Goal: Contribute content: Add original content to the website for others to see

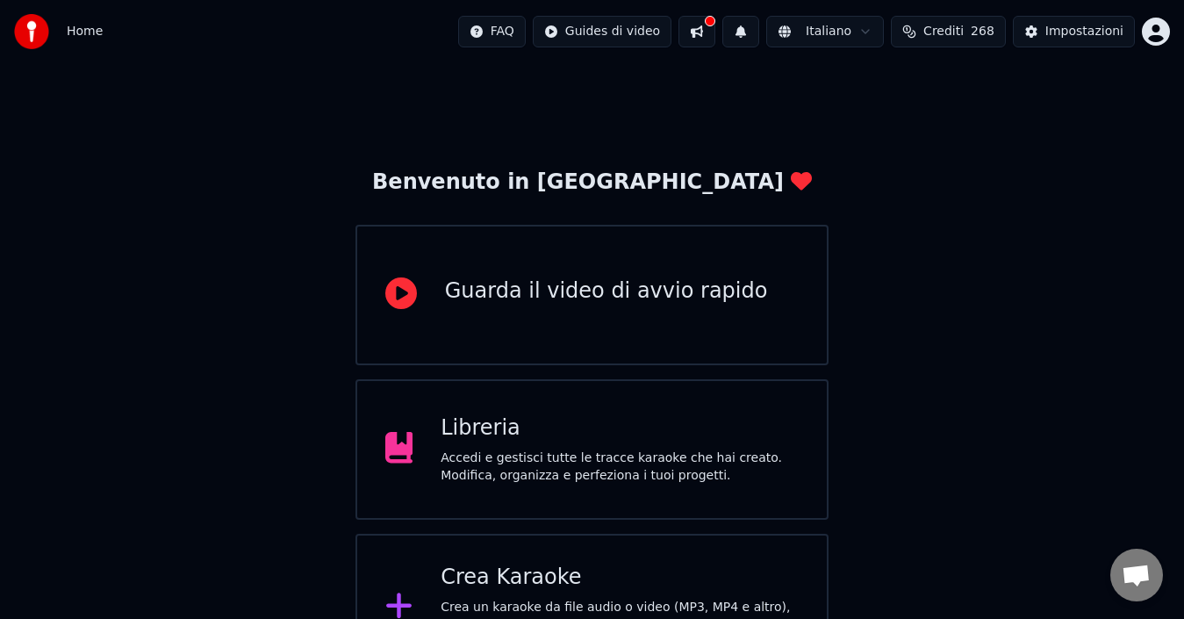
click at [528, 463] on div "Accedi e gestisci tutte le tracce karaoke che hai creato. Modifica, organizza e…" at bounding box center [620, 466] width 358 height 35
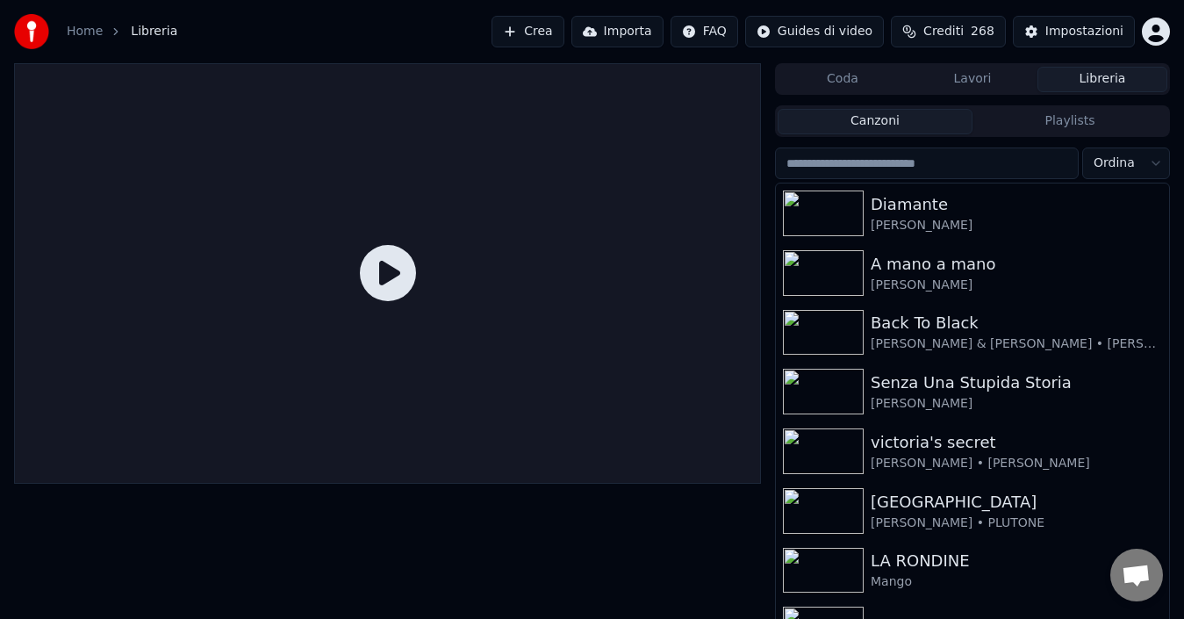
click at [967, 79] on button "Lavori" at bounding box center [973, 79] width 130 height 25
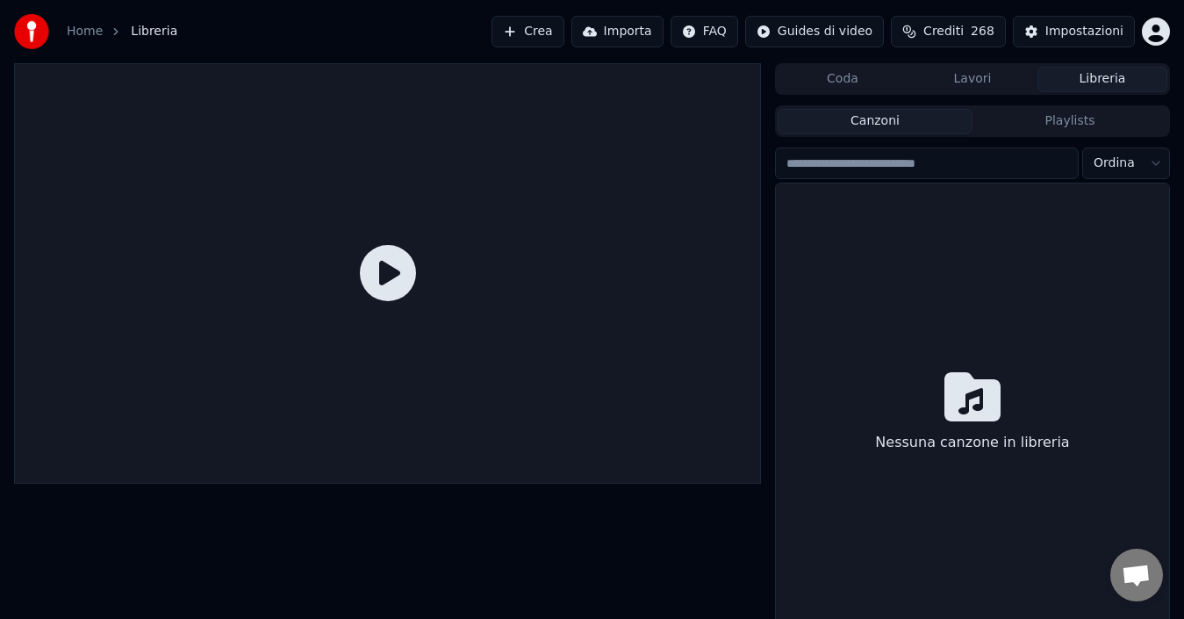
click at [1096, 80] on button "Libreria" at bounding box center [1103, 79] width 130 height 25
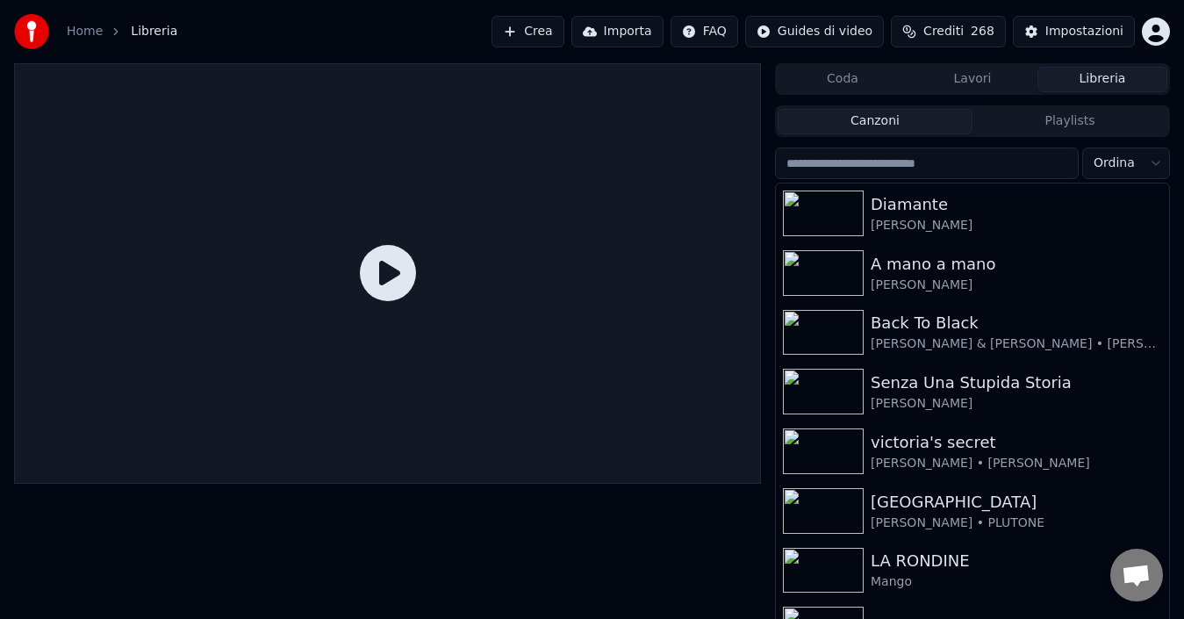
click at [82, 28] on link "Home" at bounding box center [85, 32] width 36 height 18
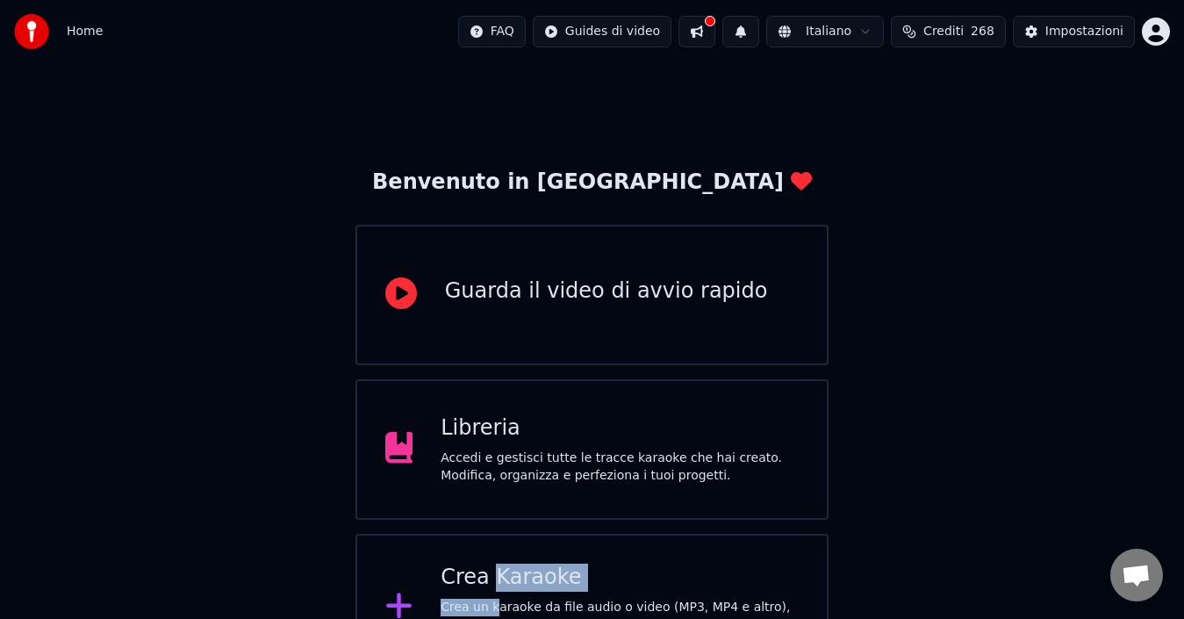
click at [486, 595] on div "Crea Karaoke Crea un karaoke da file audio o video (MP3, MP4 e altro), oppure i…" at bounding box center [620, 608] width 358 height 88
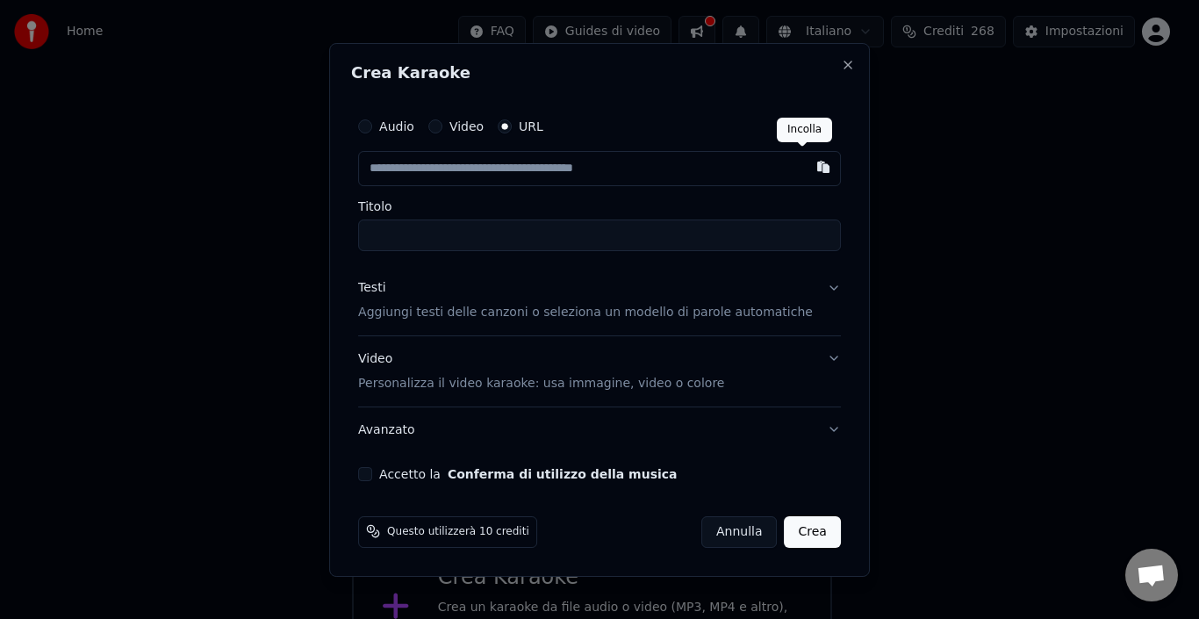
click at [806, 166] on button "button" at bounding box center [823, 167] width 35 height 32
type input "**********"
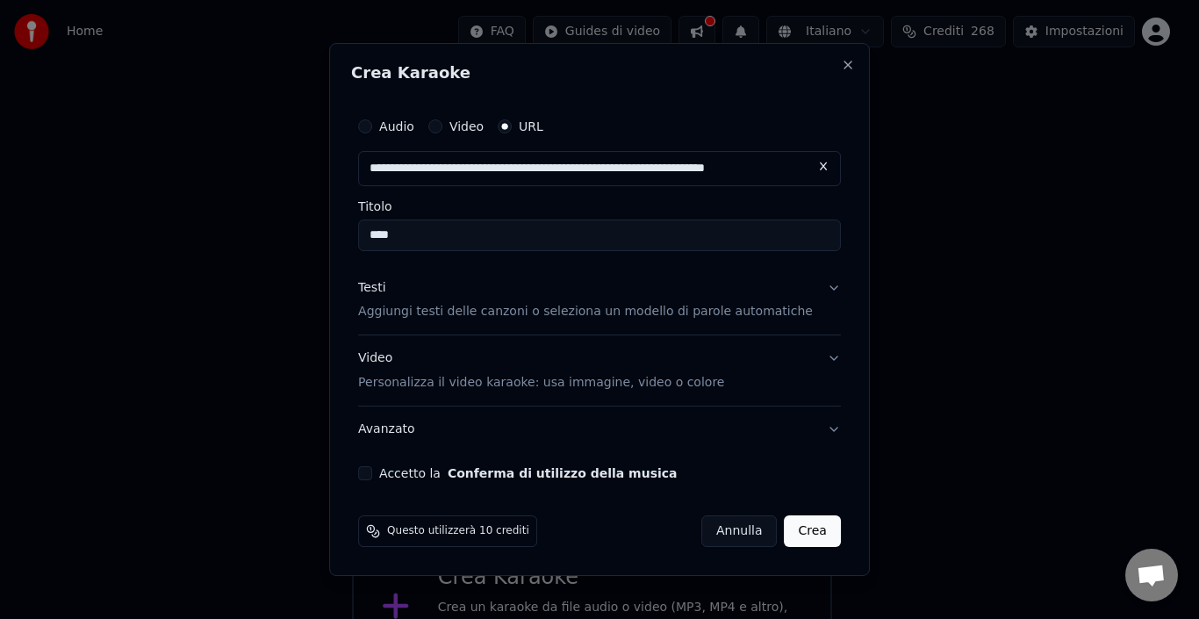
type input "****"
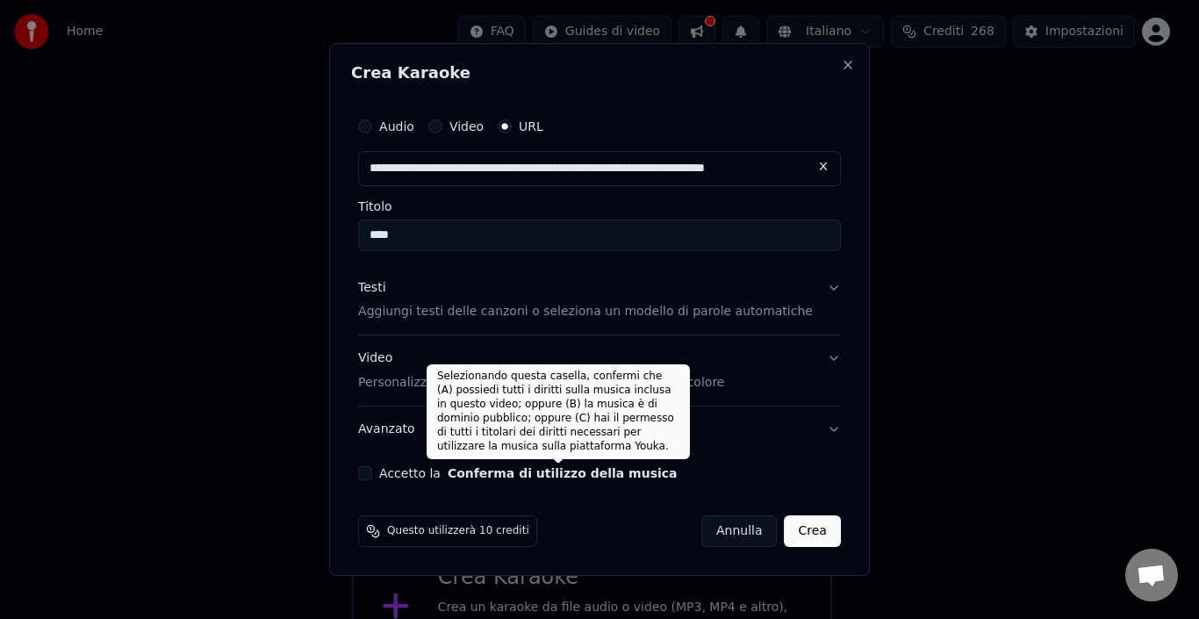
drag, startPoint x: 583, startPoint y: 476, endPoint x: 595, endPoint y: 494, distance: 22.2
click at [584, 476] on button "Conferma di utilizzo della musica" at bounding box center [563, 473] width 230 height 12
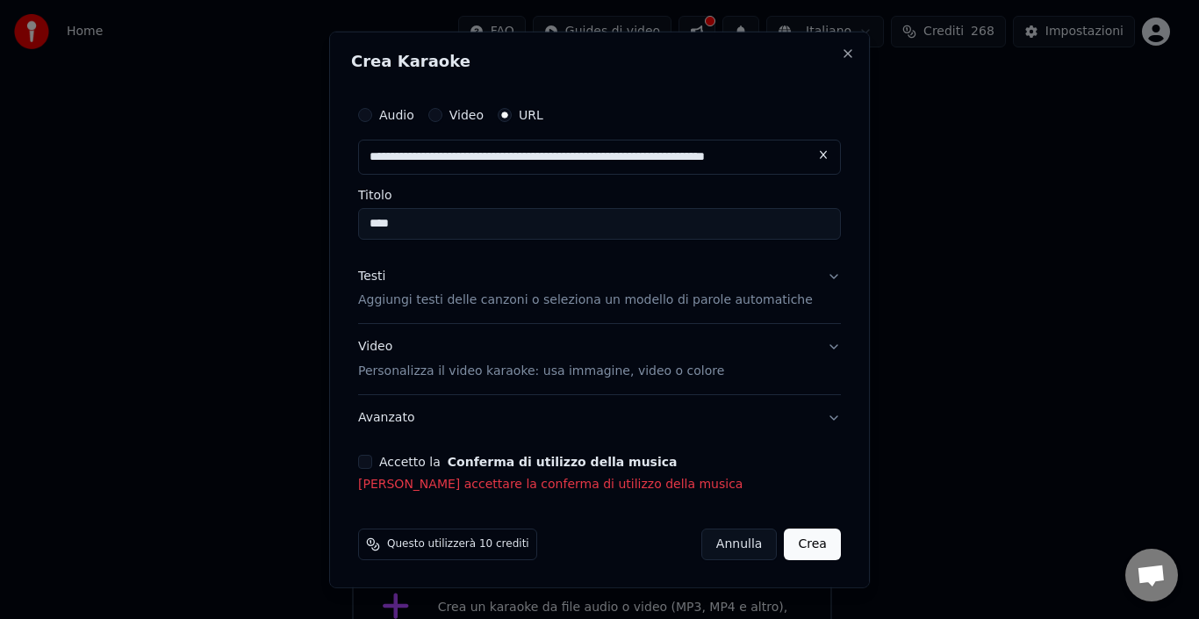
click at [372, 460] on button "Accetto la Conferma di utilizzo della musica" at bounding box center [365, 462] width 14 height 14
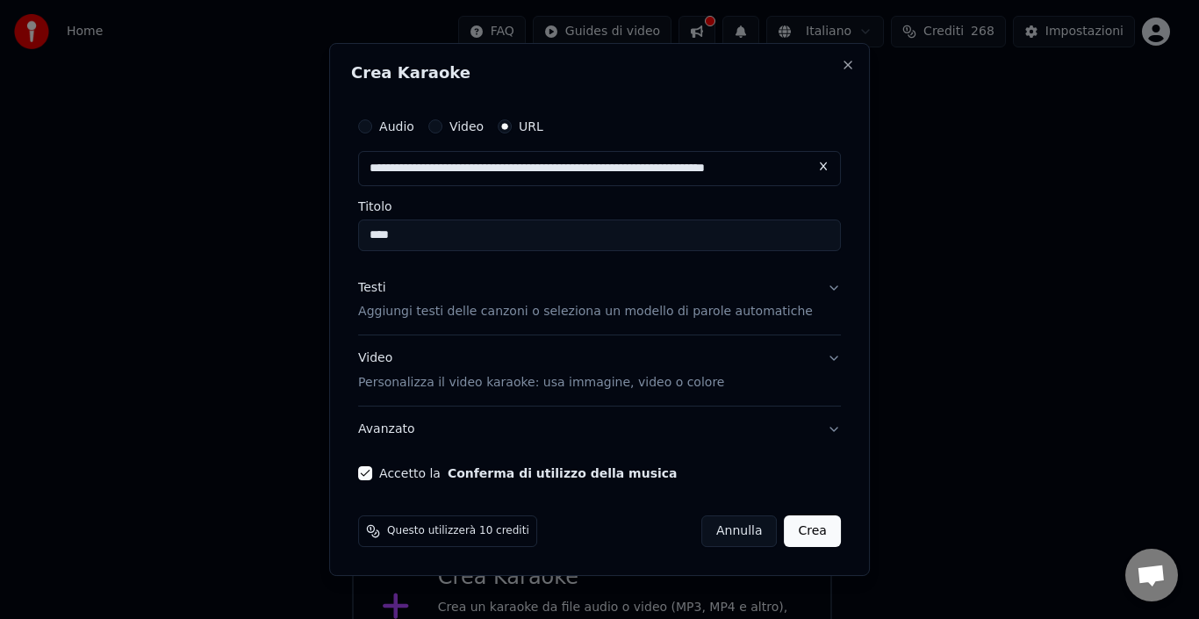
click at [790, 522] on button "Crea" at bounding box center [813, 531] width 56 height 32
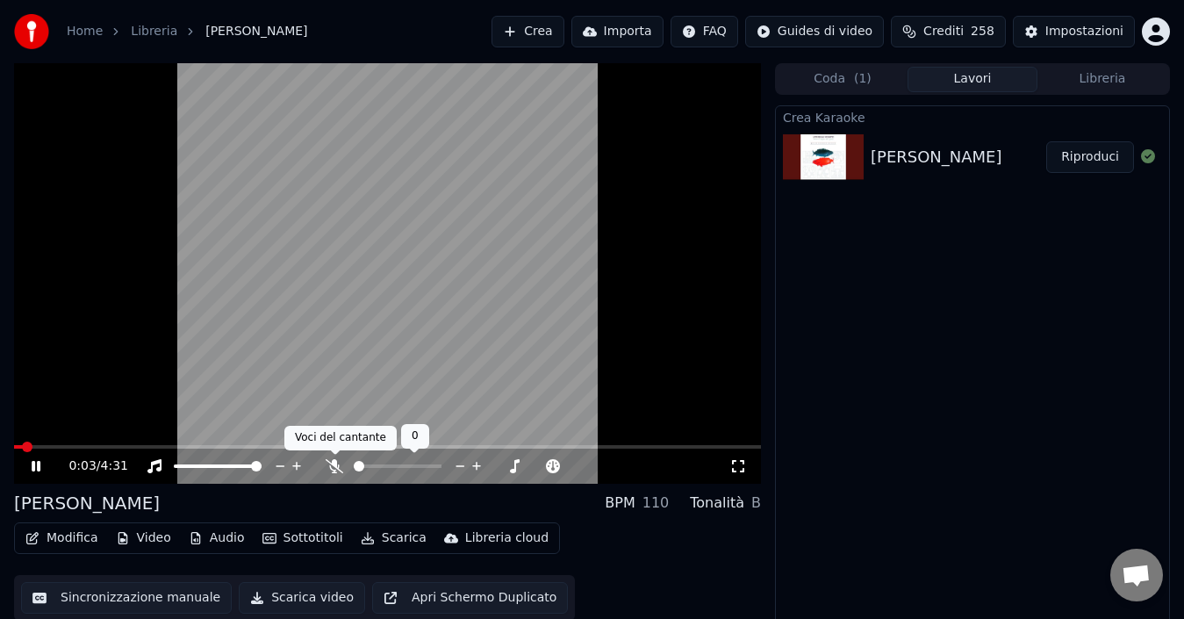
click at [333, 464] on icon at bounding box center [335, 466] width 18 height 14
click at [35, 461] on icon at bounding box center [48, 466] width 40 height 14
click at [393, 535] on button "Scarica" at bounding box center [394, 538] width 80 height 25
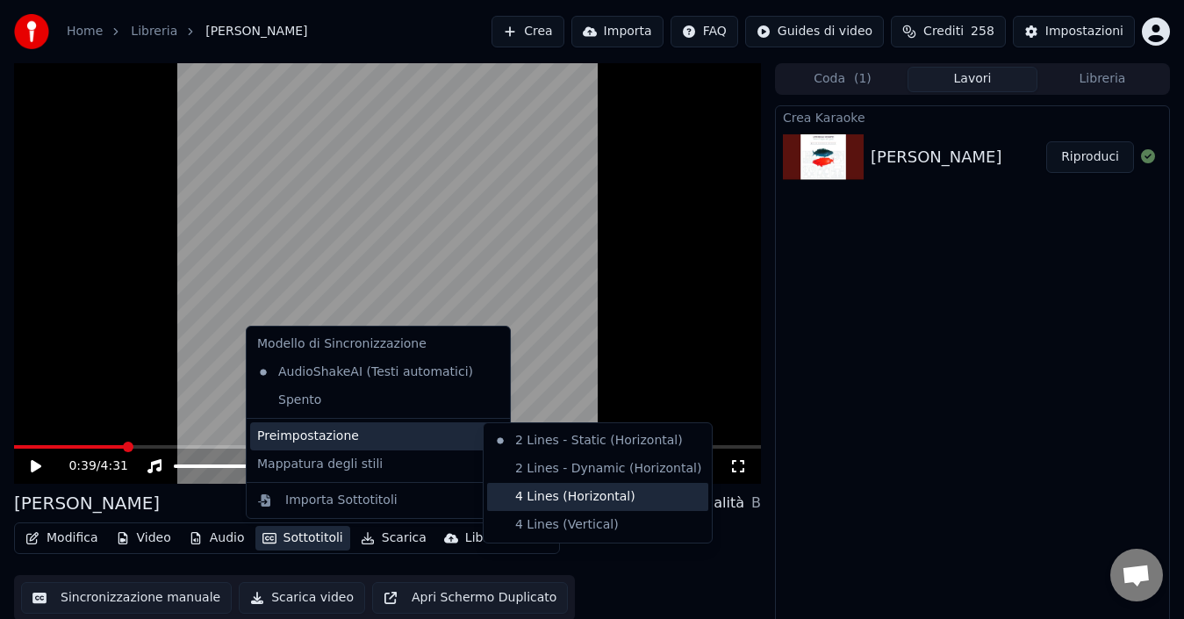
click at [550, 493] on div "4 Lines (Horizontal)" at bounding box center [597, 497] width 221 height 28
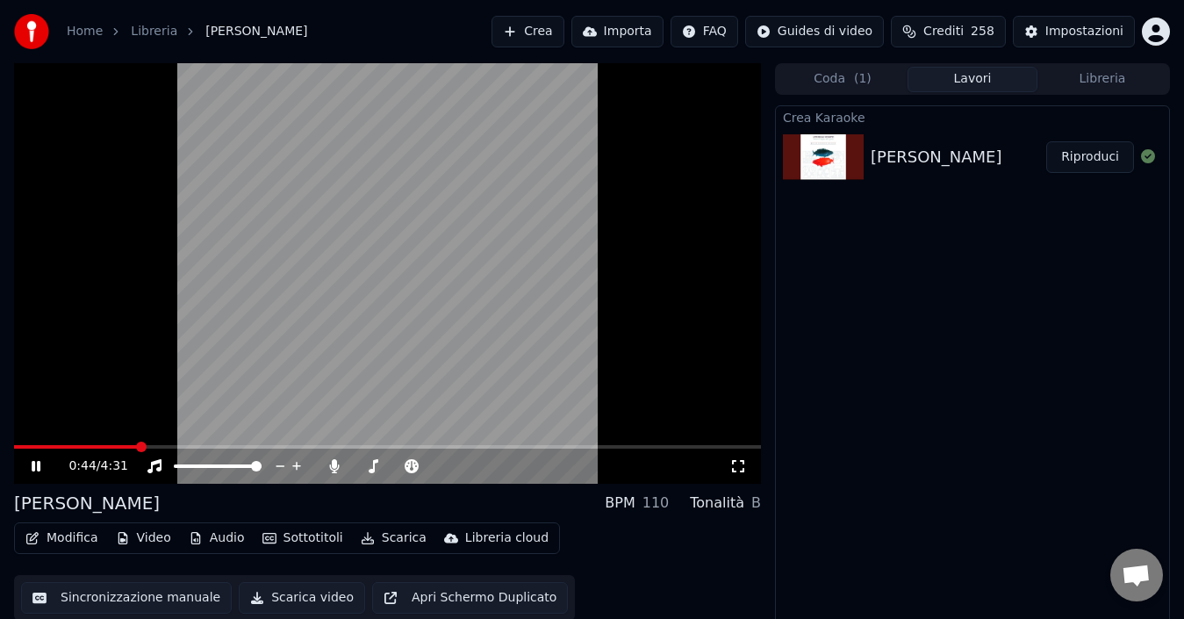
click at [35, 466] on icon at bounding box center [36, 466] width 9 height 11
click at [15, 445] on span at bounding box center [76, 447] width 125 height 4
click at [35, 464] on icon at bounding box center [36, 466] width 11 height 12
click at [33, 464] on icon at bounding box center [36, 466] width 9 height 11
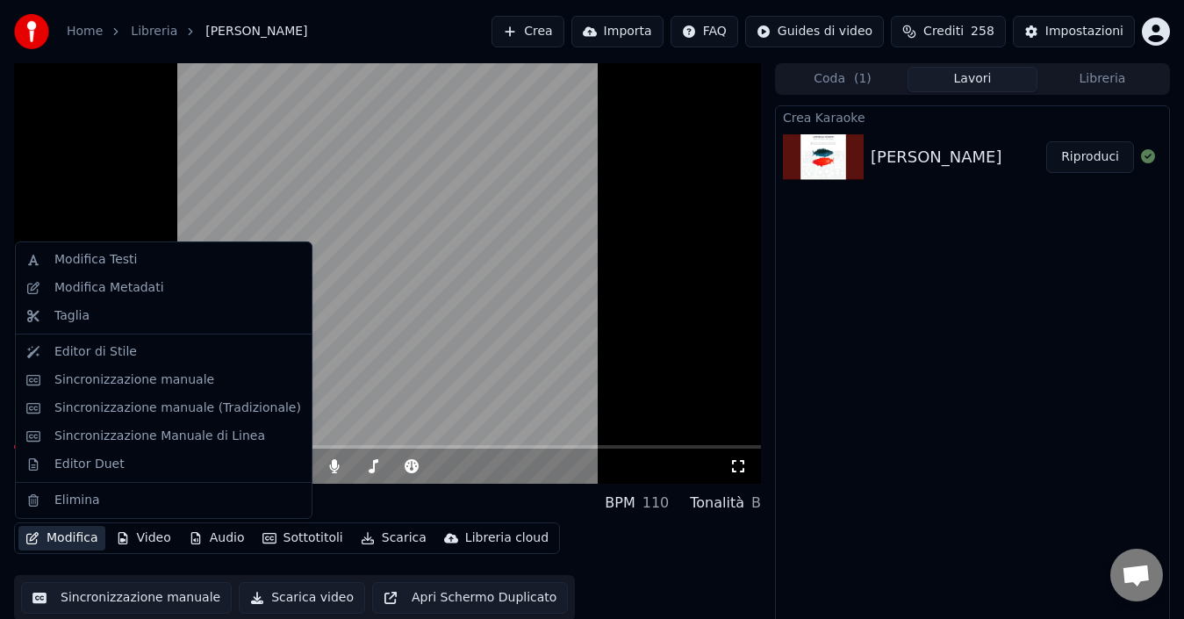
click at [69, 535] on button "Modifica" at bounding box center [61, 538] width 87 height 25
click at [114, 261] on div "Modifica Testi" at bounding box center [95, 260] width 83 height 18
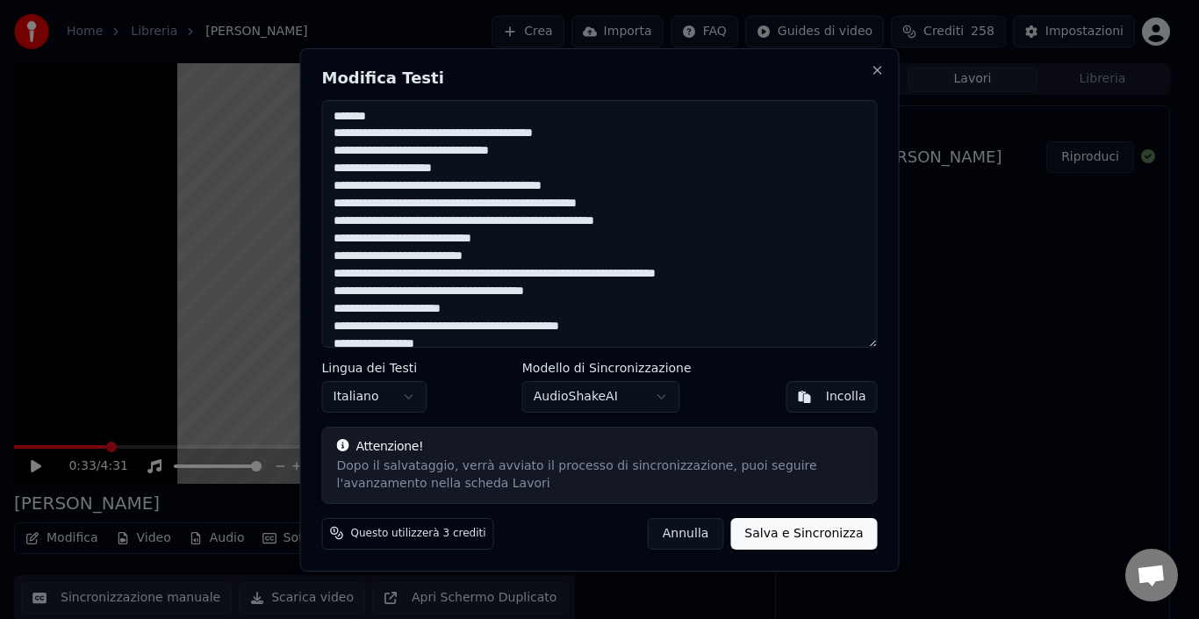
click at [380, 115] on textarea "**********" at bounding box center [600, 224] width 556 height 248
type textarea "**********"
click at [779, 525] on button "Salva e Sincronizza" at bounding box center [803, 533] width 147 height 32
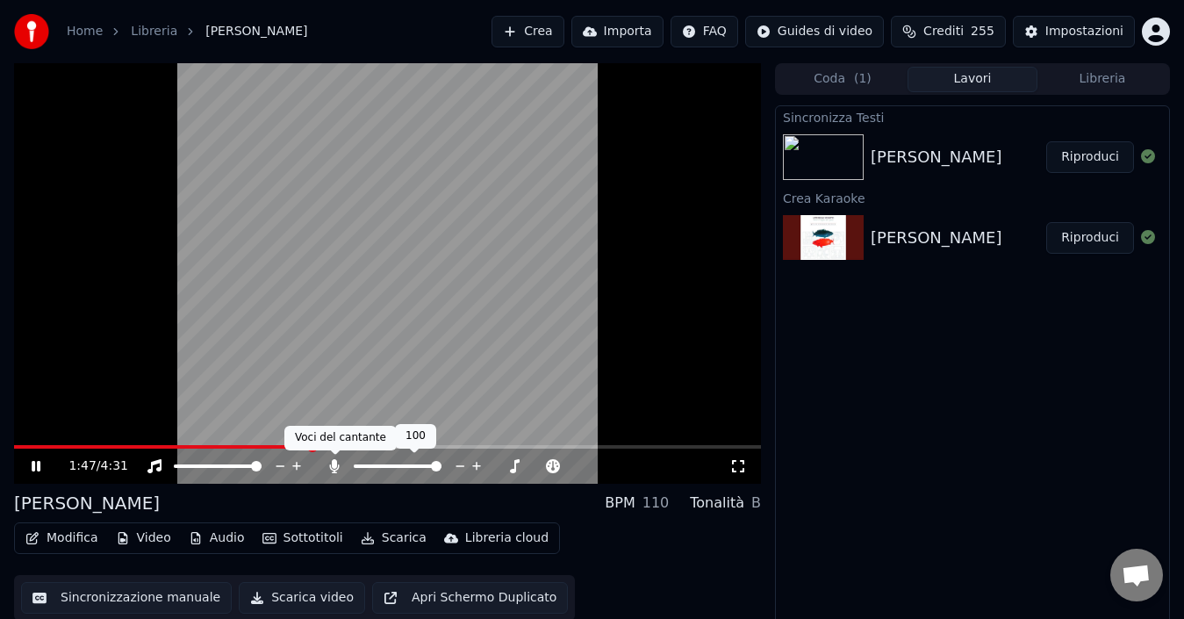
click at [347, 472] on div at bounding box center [413, 466] width 141 height 18
click at [335, 466] on icon at bounding box center [335, 466] width 10 height 14
click at [298, 449] on span at bounding box center [156, 447] width 284 height 4
click at [333, 467] on icon at bounding box center [335, 466] width 18 height 14
click at [337, 466] on icon at bounding box center [335, 466] width 10 height 14
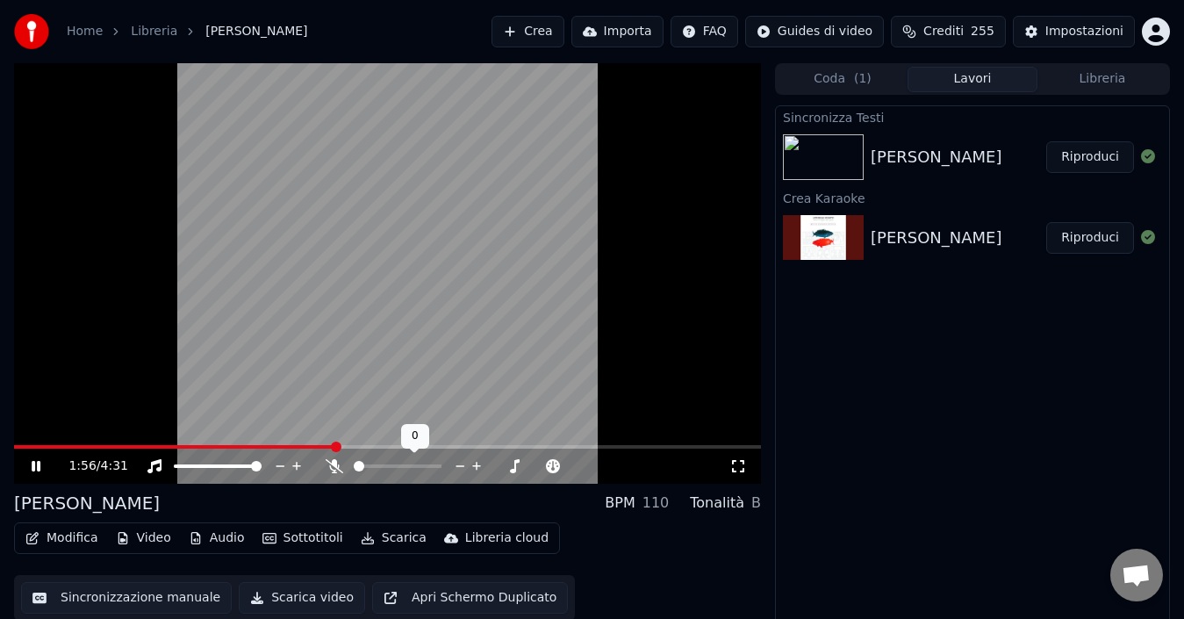
click at [337, 465] on icon at bounding box center [335, 466] width 18 height 14
click at [36, 462] on icon at bounding box center [48, 466] width 40 height 14
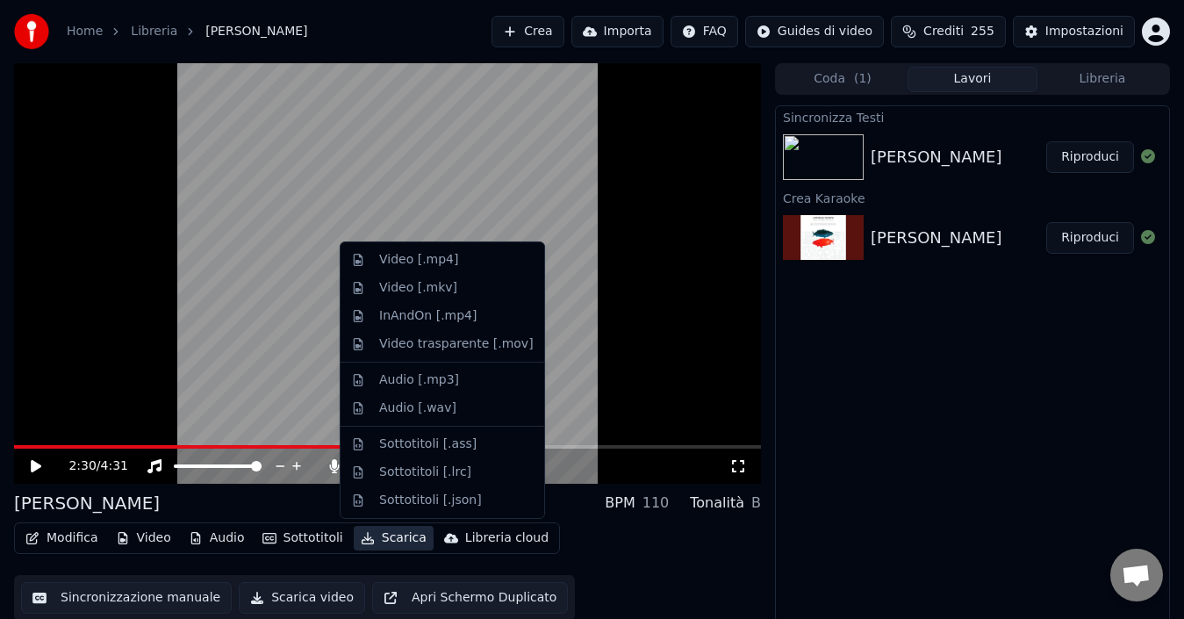
click at [393, 541] on button "Scarica" at bounding box center [394, 538] width 80 height 25
click at [437, 379] on div "Audio [.mp3]" at bounding box center [419, 380] width 80 height 18
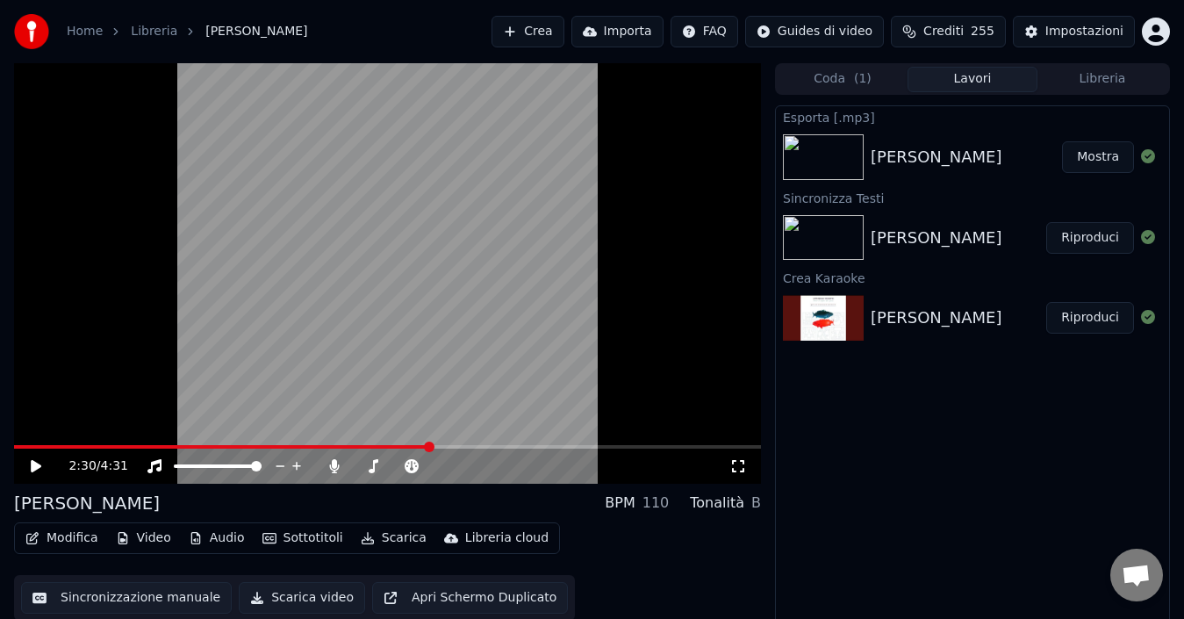
click at [1097, 159] on button "Mostra" at bounding box center [1098, 157] width 72 height 32
click at [334, 468] on icon at bounding box center [335, 466] width 10 height 14
click at [15, 447] on span at bounding box center [222, 447] width 416 height 4
click at [34, 464] on icon at bounding box center [36, 466] width 11 height 12
click at [40, 464] on icon at bounding box center [36, 466] width 9 height 11
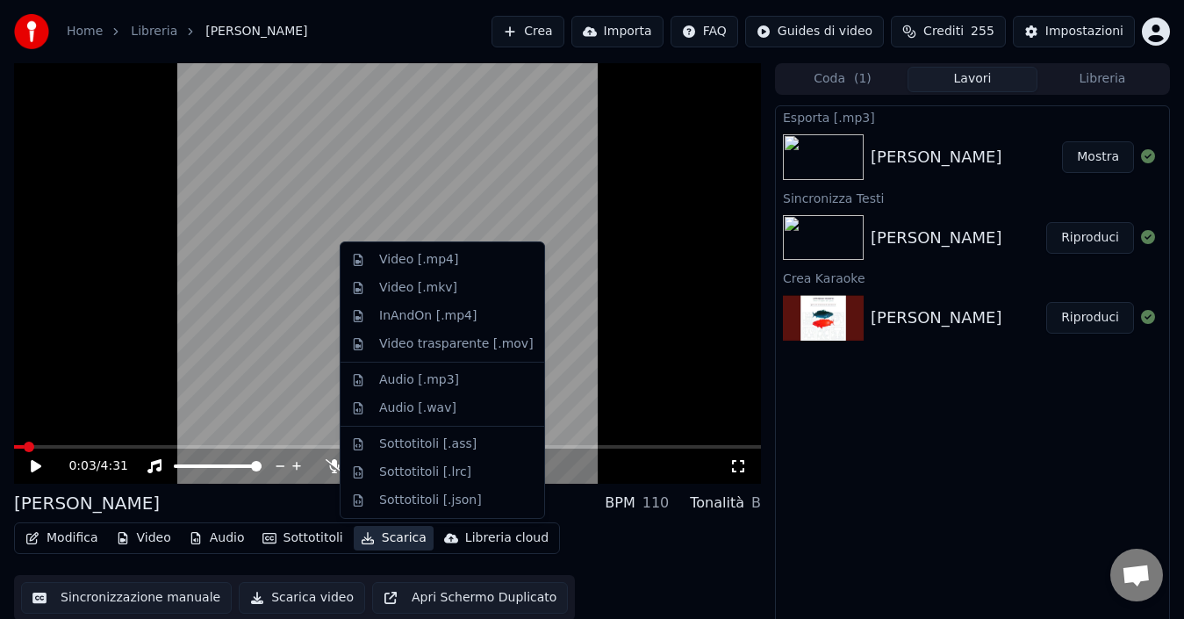
click at [384, 535] on button "Scarica" at bounding box center [394, 538] width 80 height 25
click at [438, 255] on div "Video [.mp4]" at bounding box center [418, 260] width 79 height 18
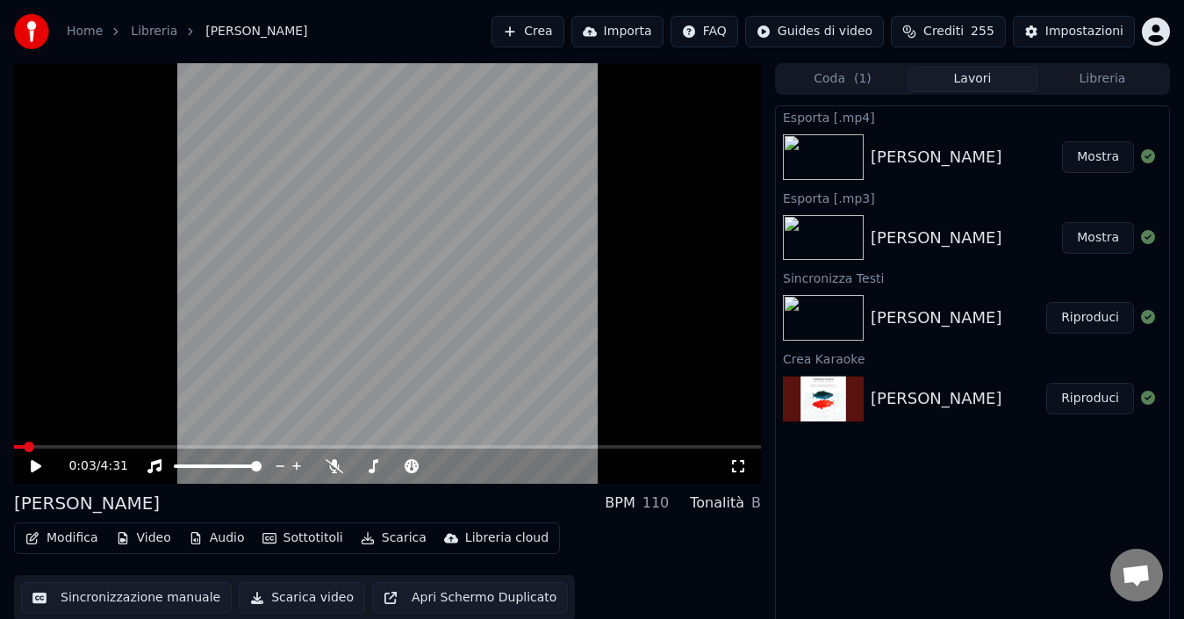
click at [1105, 160] on button "Mostra" at bounding box center [1098, 157] width 72 height 32
